Goal: Navigation & Orientation: Find specific page/section

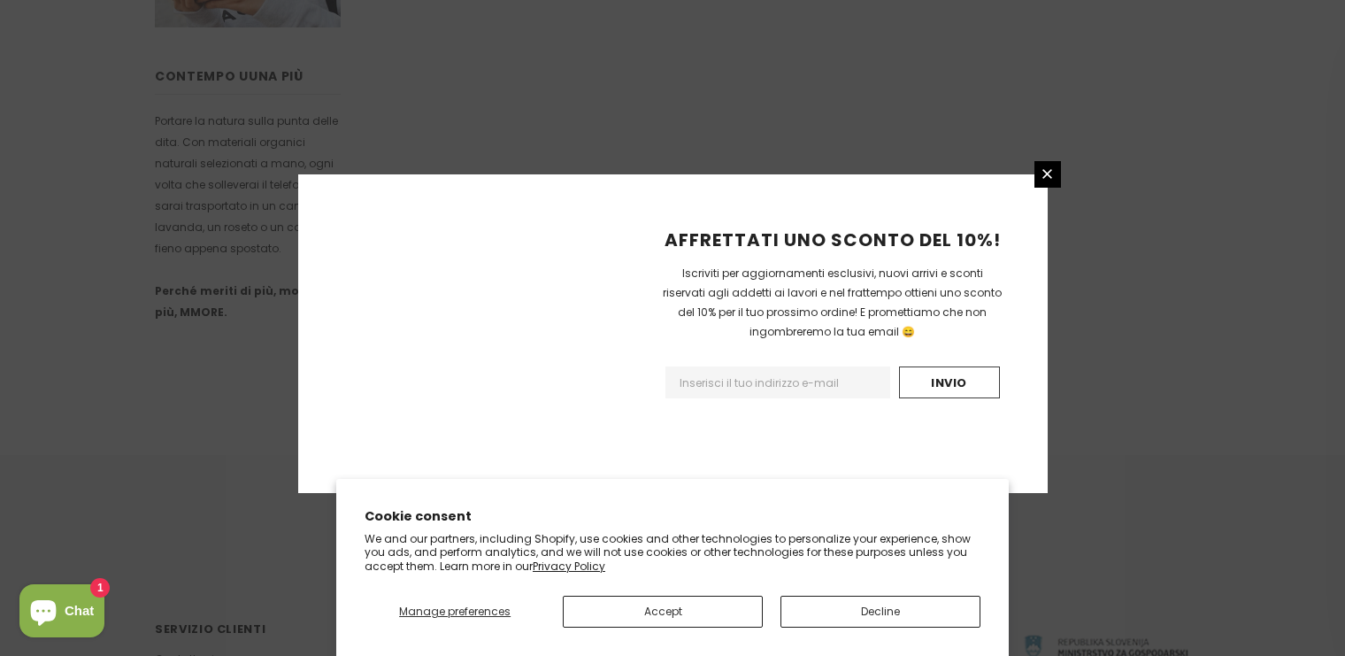
scroll to position [1158, 0]
